Goal: Transaction & Acquisition: Purchase product/service

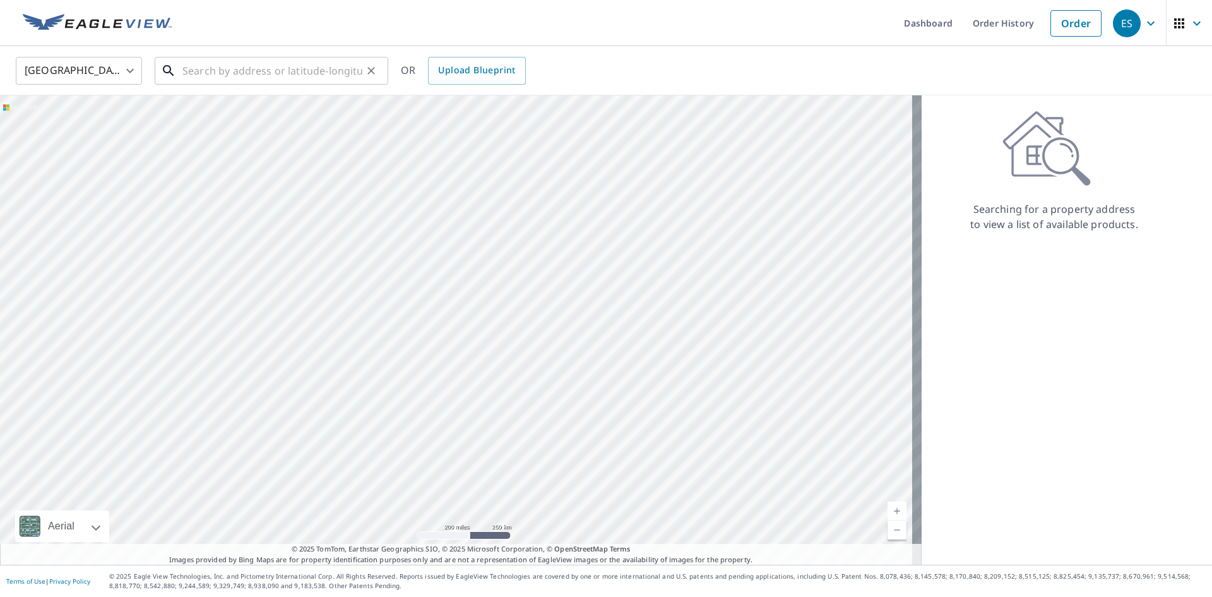
click at [199, 81] on input "text" at bounding box center [272, 70] width 180 height 35
paste input "[STREET_ADDRESS]"
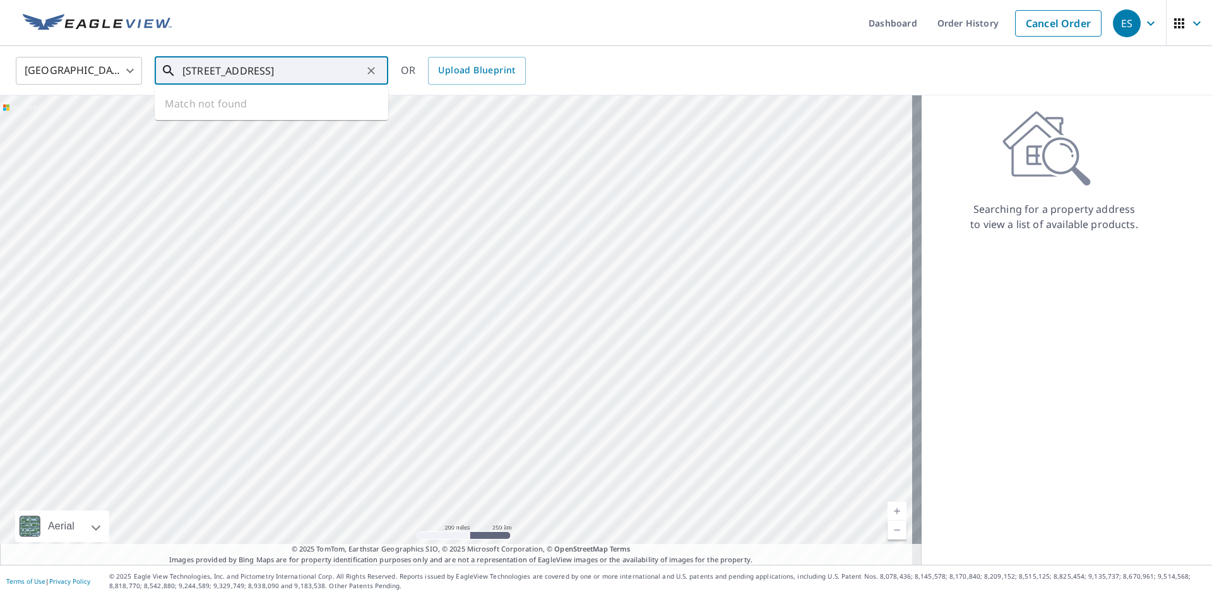
scroll to position [0, 28]
click at [247, 121] on p "[GEOGRAPHIC_DATA], IL 60010" at bounding box center [279, 121] width 198 height 13
type input "[STREET_ADDRESS][PERSON_NAME]"
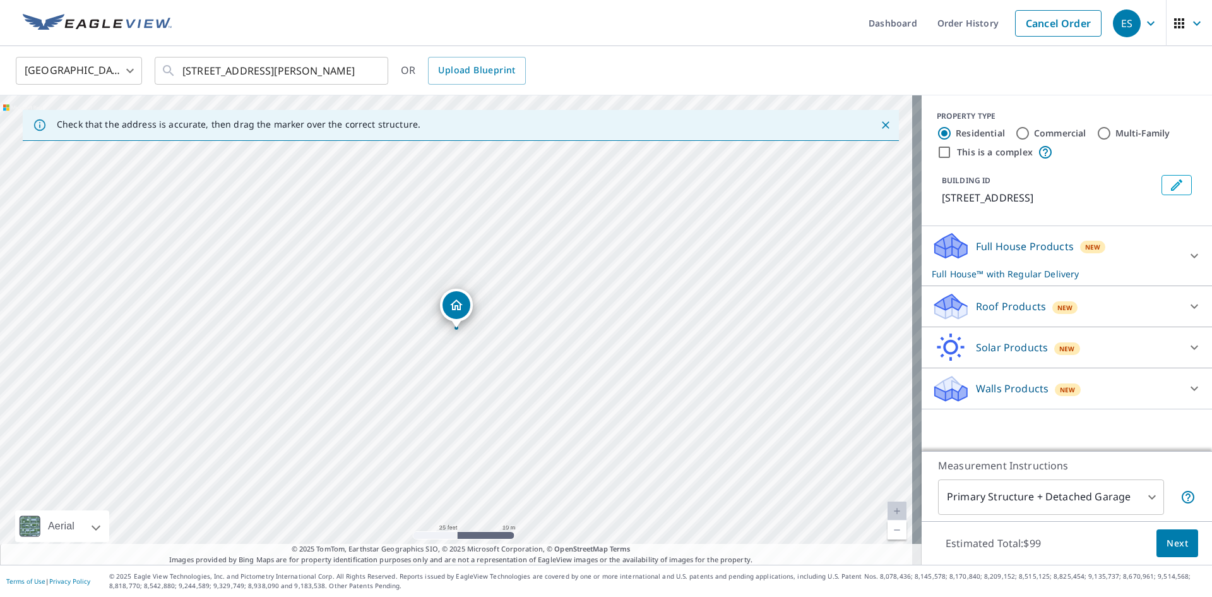
click at [1026, 347] on p "Solar Products" at bounding box center [1012, 347] width 72 height 15
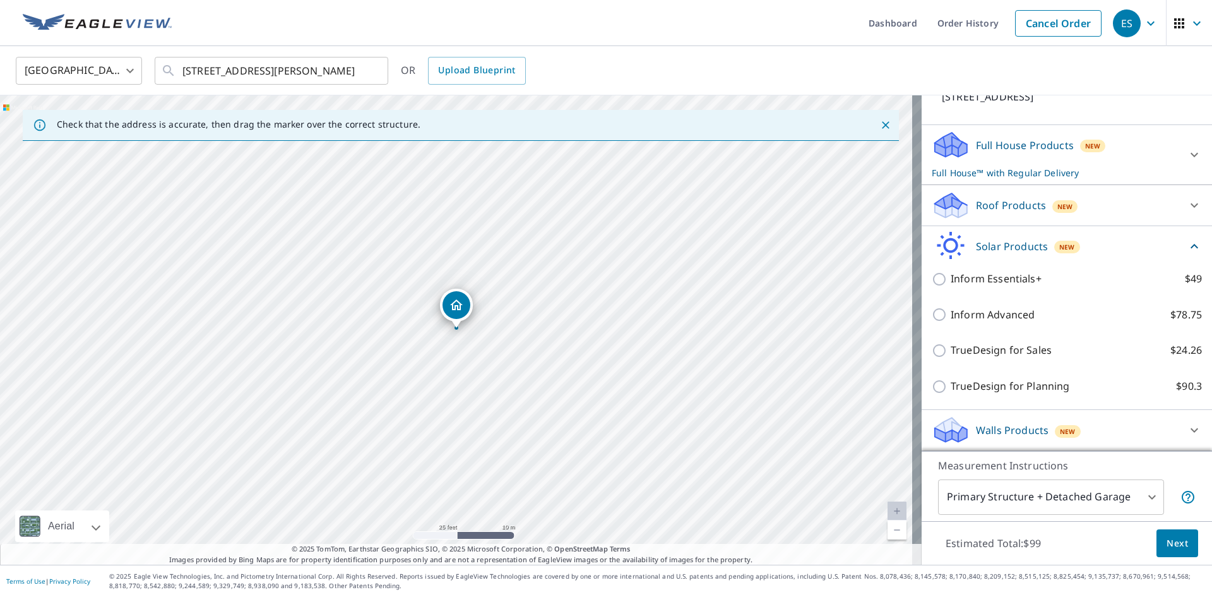
scroll to position [116, 0]
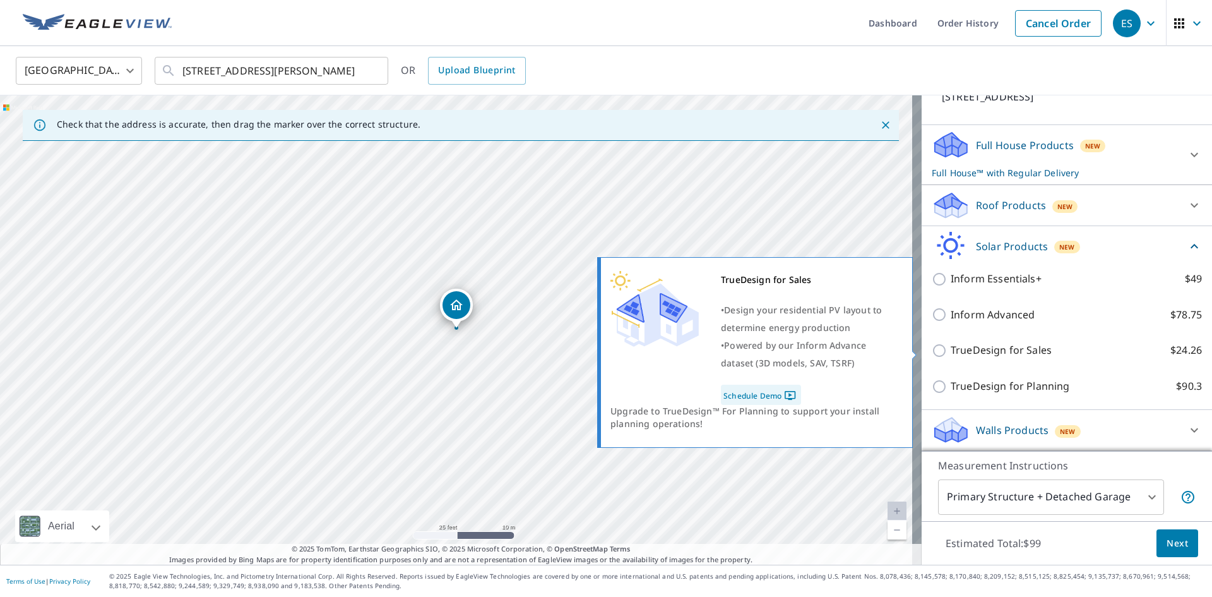
click at [1021, 353] on p "TrueDesign for Sales" at bounding box center [1001, 350] width 101 height 16
click at [951, 353] on input "TrueDesign for Sales $24.26" at bounding box center [941, 350] width 19 height 15
checkbox input "true"
checkbox input "false"
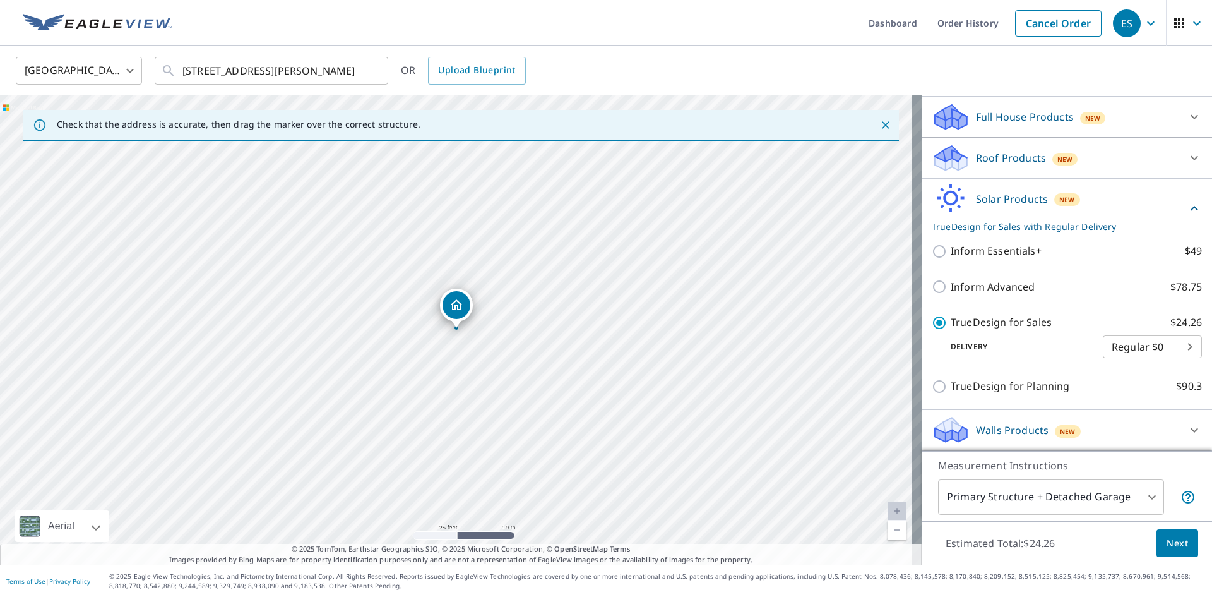
scroll to position [145, 0]
click at [1167, 537] on span "Next" at bounding box center [1177, 543] width 21 height 16
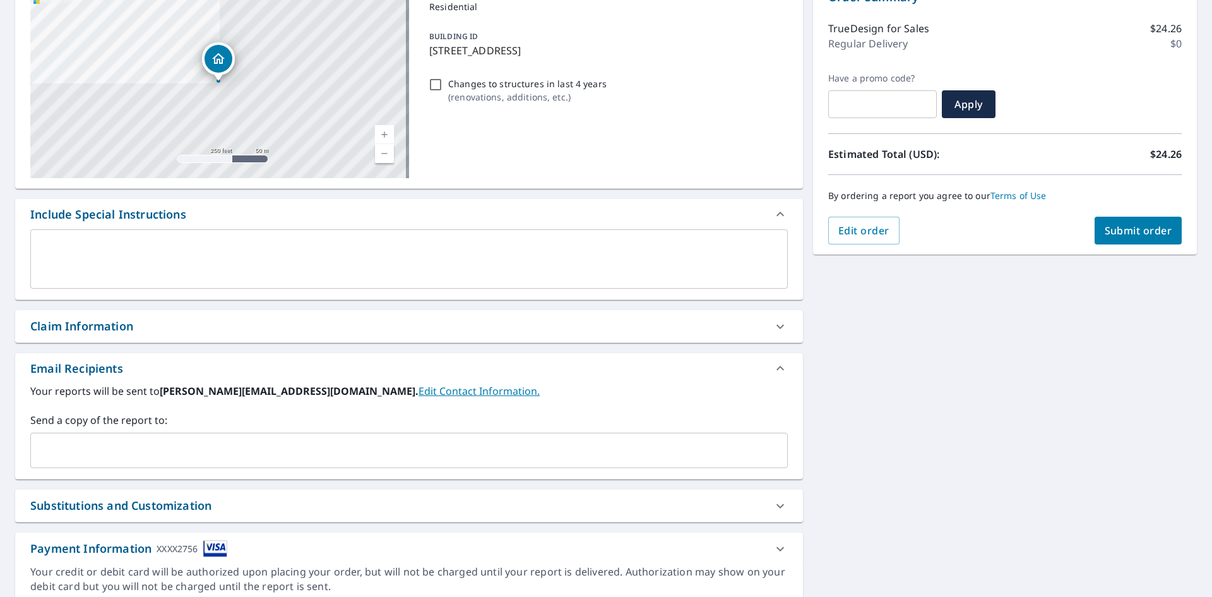
scroll to position [72, 0]
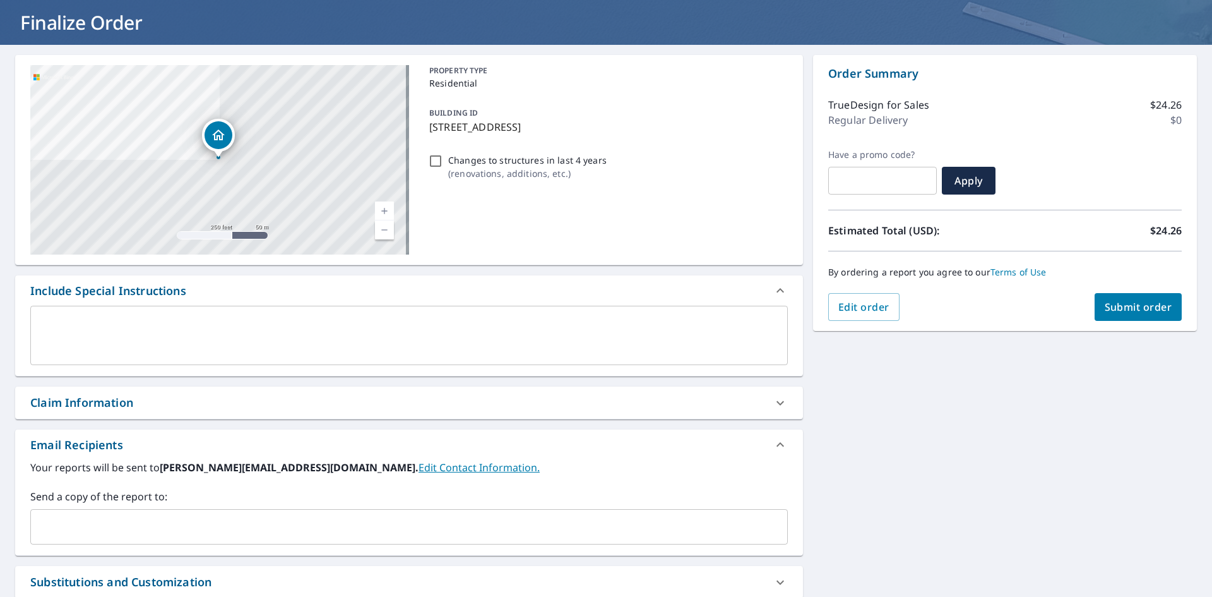
click at [1131, 311] on span "Submit order" at bounding box center [1139, 307] width 68 height 14
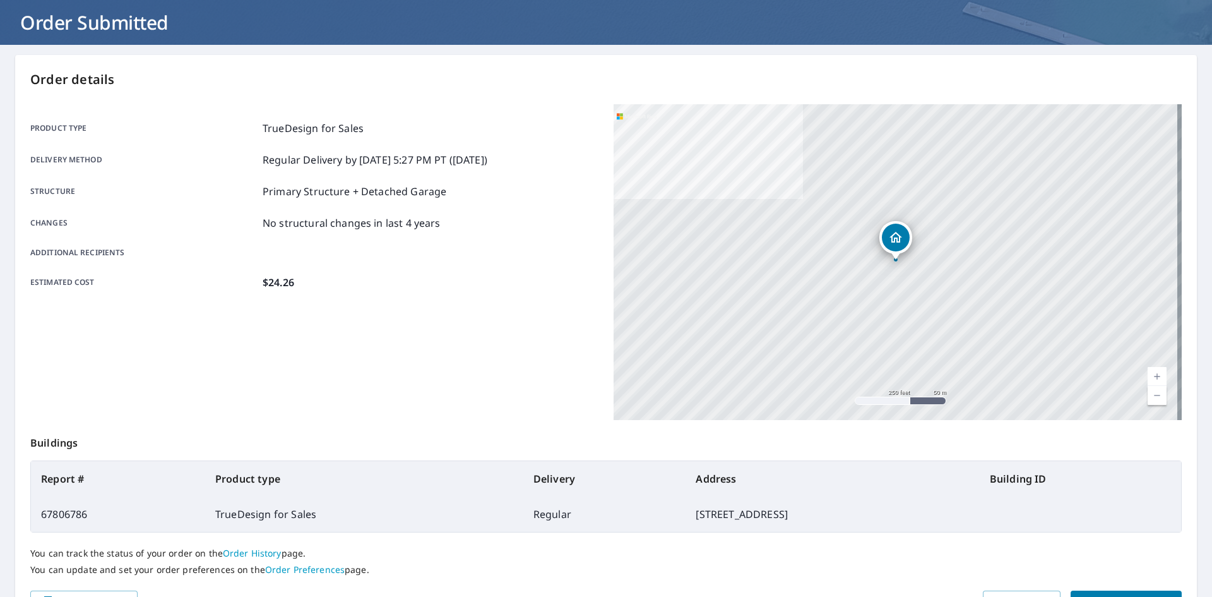
scroll to position [146, 0]
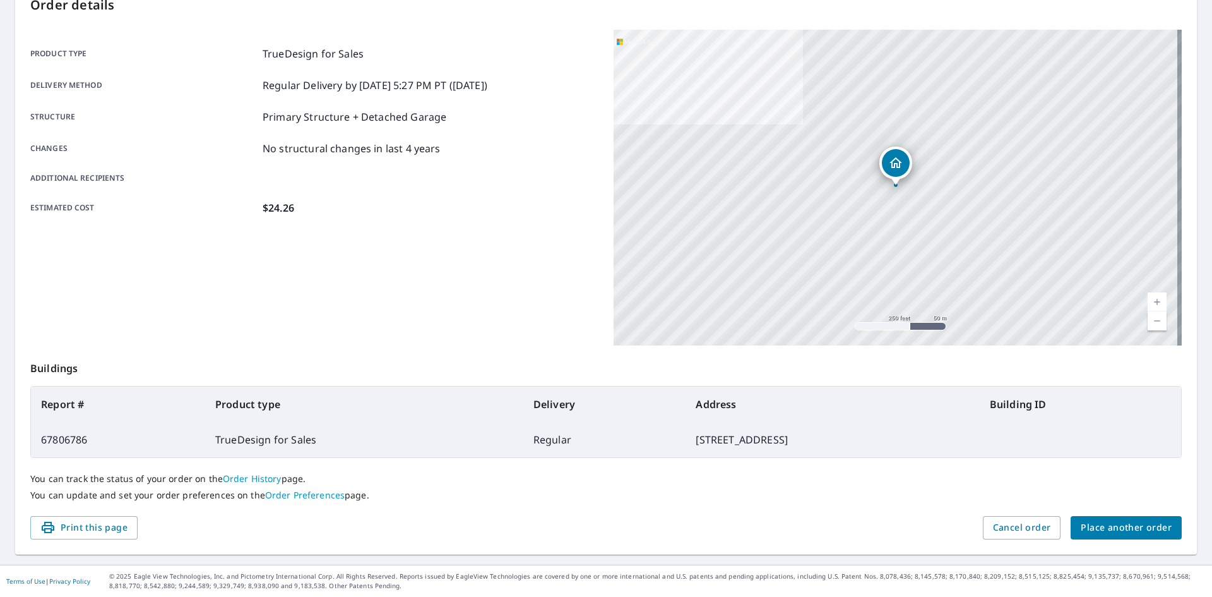
click at [1151, 318] on link "Current Level 17, Zoom Out" at bounding box center [1157, 320] width 19 height 19
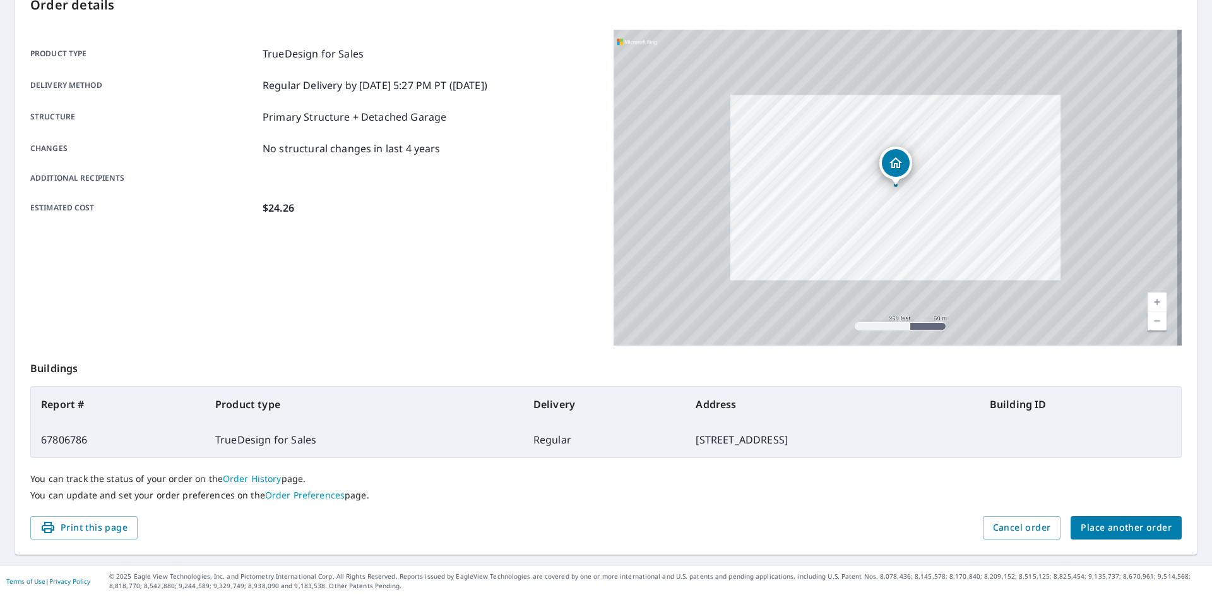
click at [1151, 318] on link "Current Level 17, Zoom Out" at bounding box center [1157, 320] width 19 height 19
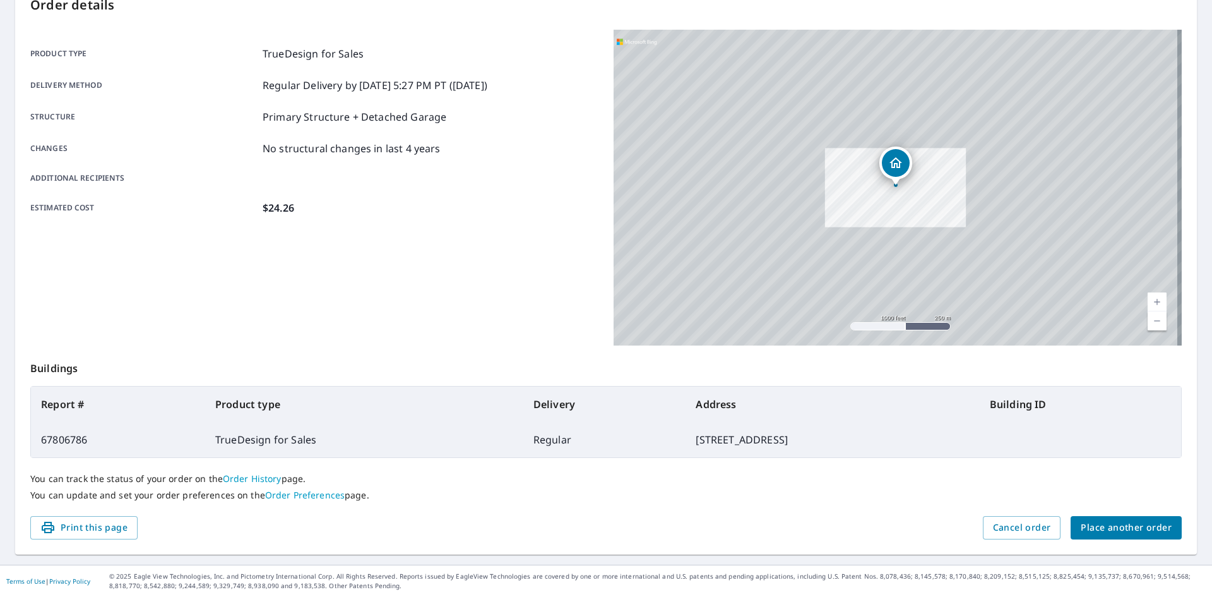
click at [1150, 315] on link "Current Level 15, Zoom Out" at bounding box center [1157, 320] width 19 height 19
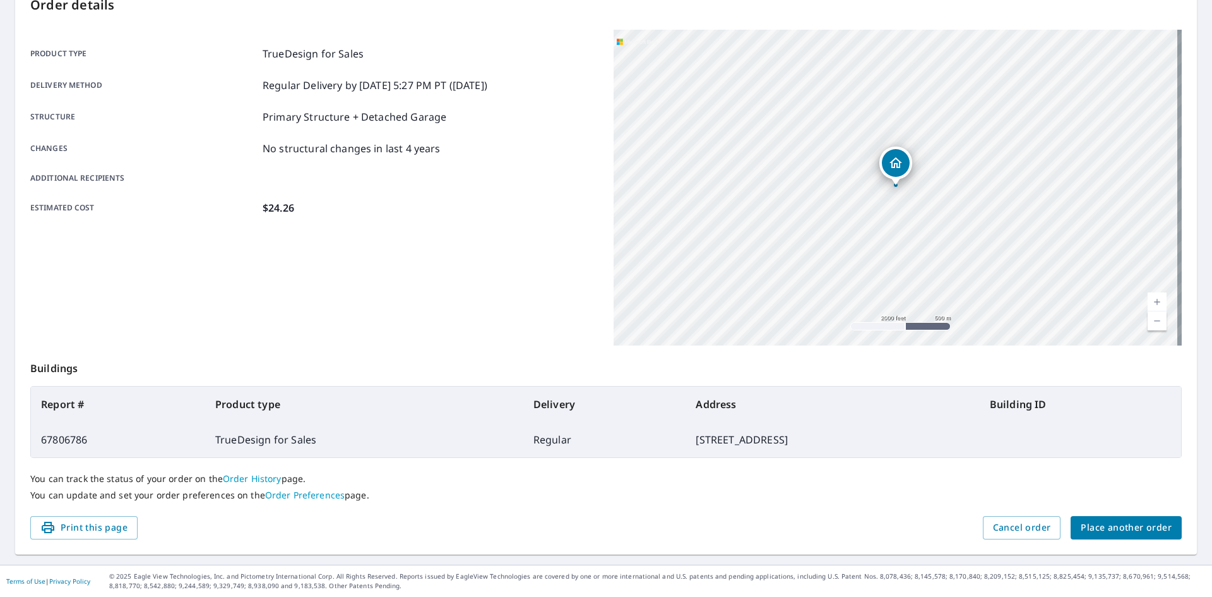
click at [1150, 315] on link "Current Level 14, Zoom Out" at bounding box center [1157, 320] width 19 height 19
drag, startPoint x: 986, startPoint y: 206, endPoint x: 939, endPoint y: 219, distance: 48.6
click at [939, 219] on div "[STREET_ADDRESS]" at bounding box center [898, 188] width 568 height 316
